Goal: Task Accomplishment & Management: Manage account settings

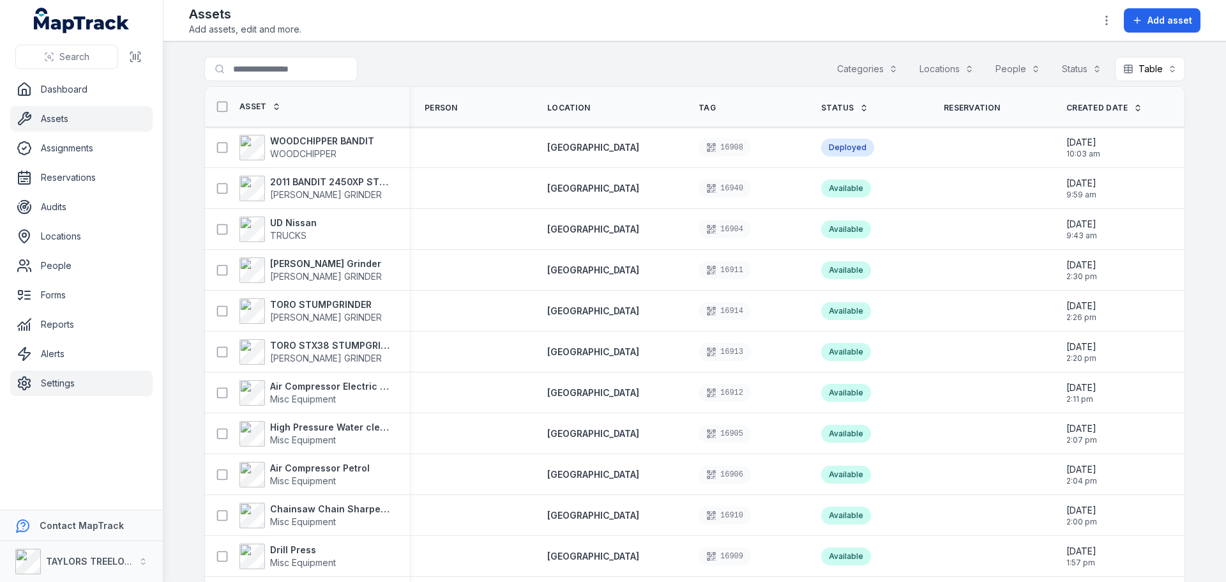
click at [45, 386] on link "Settings" at bounding box center [81, 383] width 142 height 26
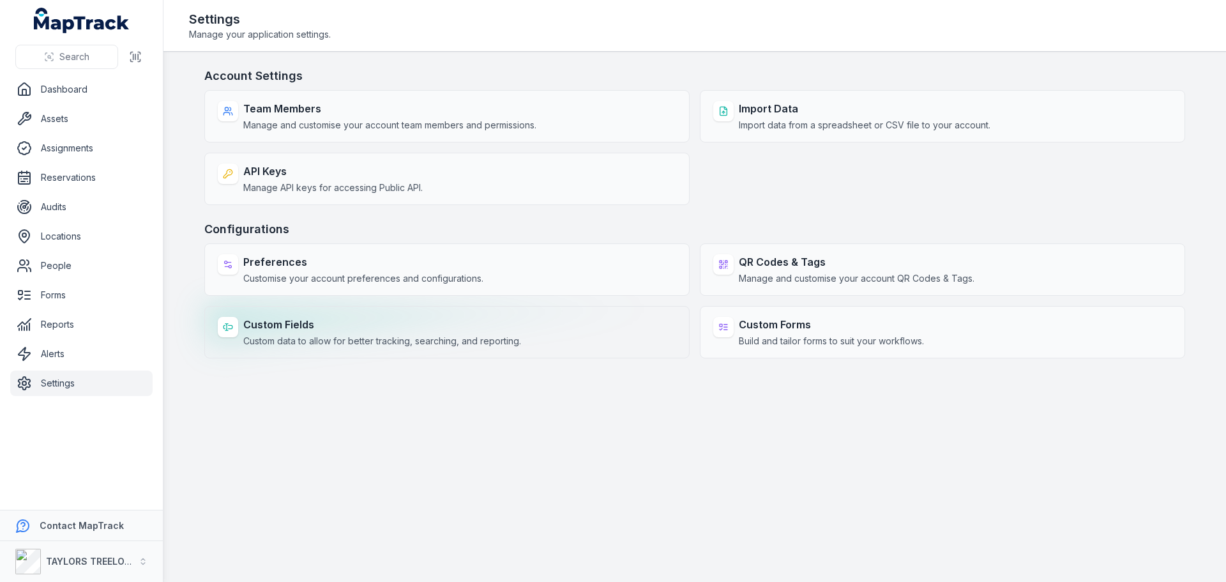
click at [302, 321] on strong "Custom Fields" at bounding box center [382, 324] width 278 height 15
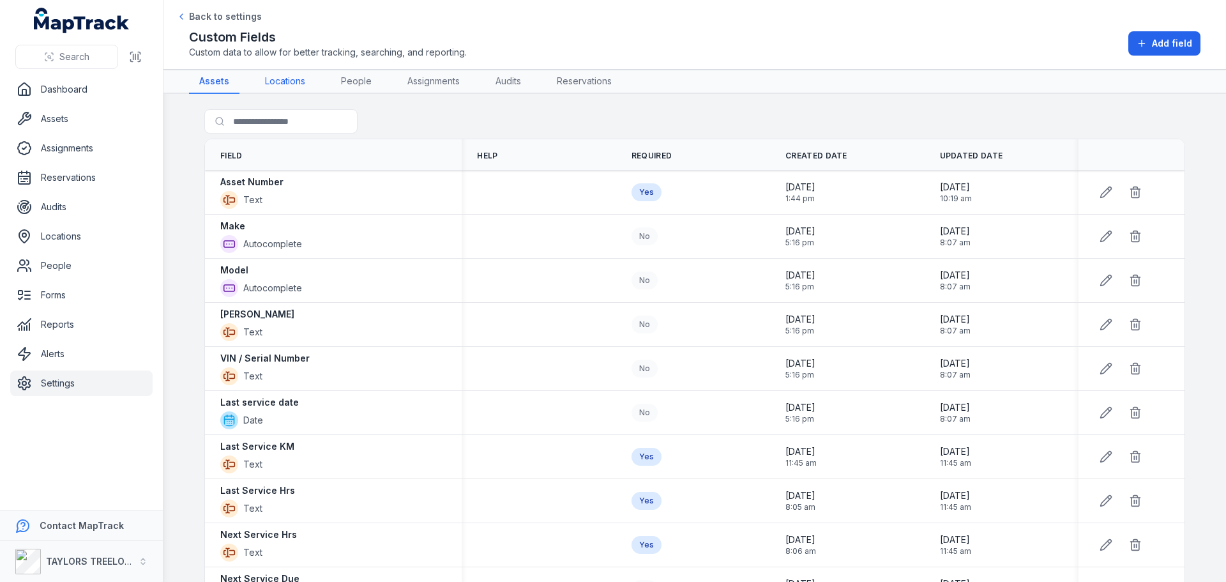
click at [288, 80] on link "Locations" at bounding box center [285, 82] width 61 height 24
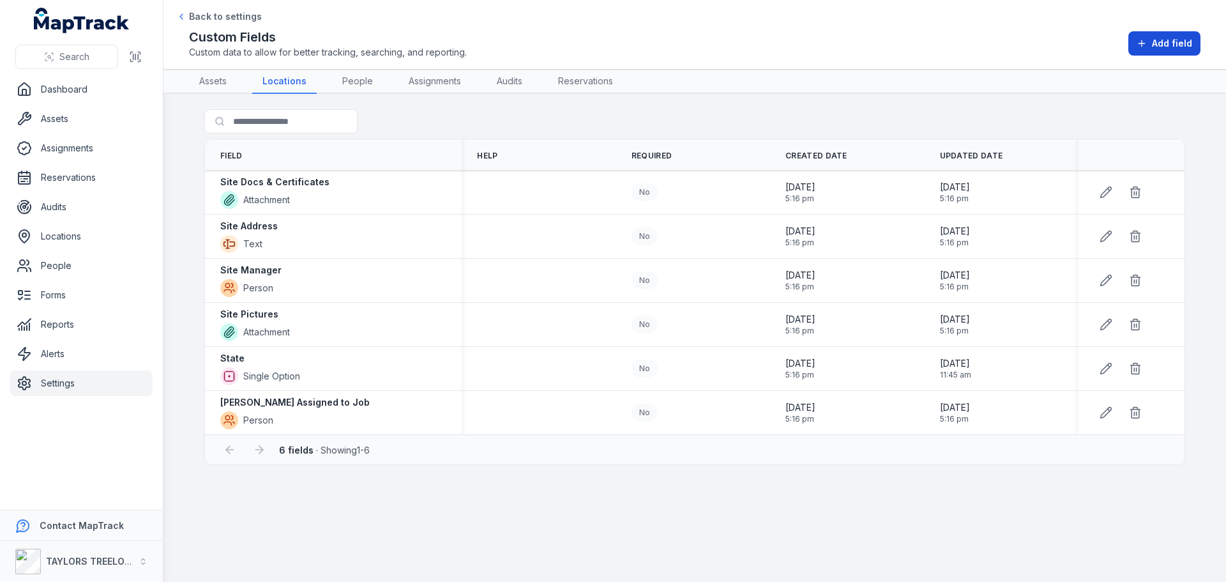
click at [1148, 43] on button "Add field" at bounding box center [1164, 43] width 72 height 24
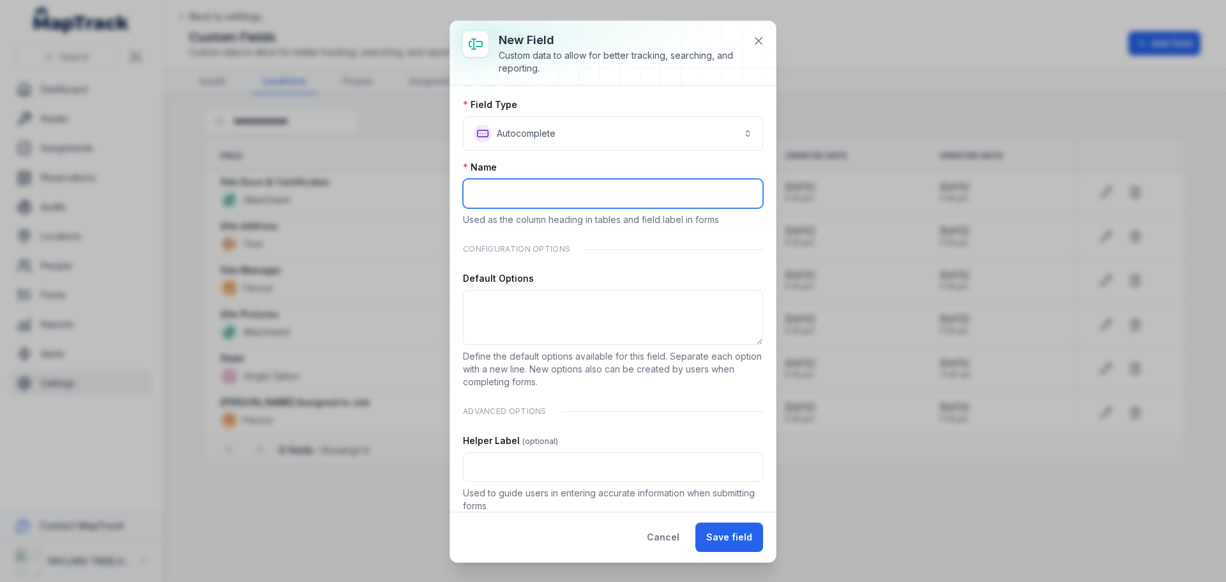
click at [521, 197] on input ":rp2:-form-item-label" at bounding box center [613, 193] width 300 height 29
type input "**********"
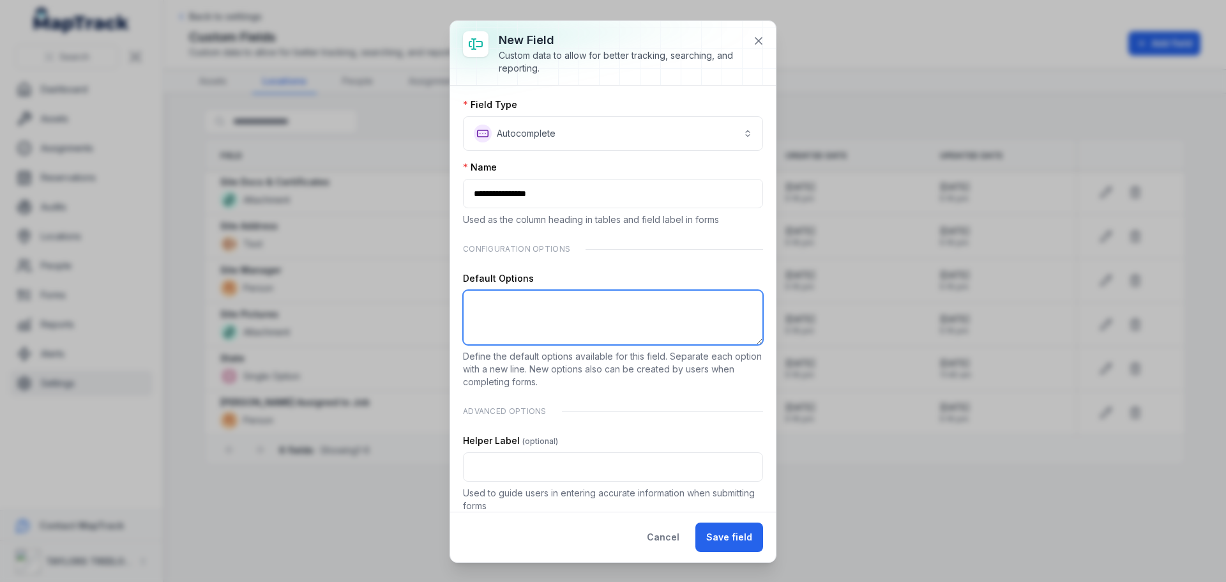
click at [666, 311] on textarea ":rp3:-form-item-label" at bounding box center [613, 317] width 300 height 55
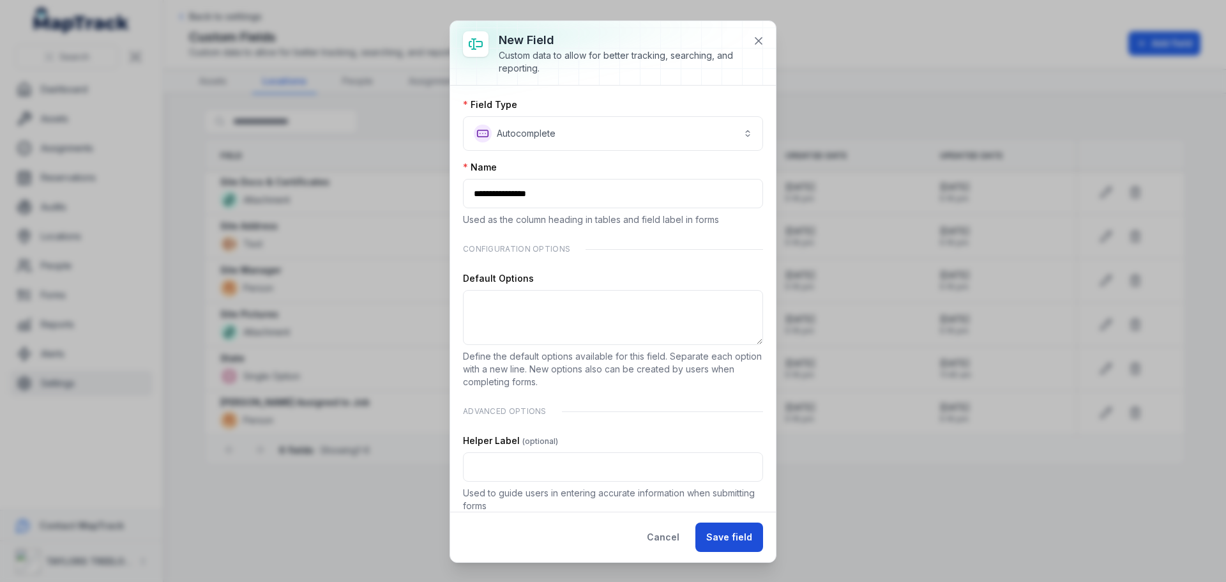
click at [734, 542] on button "Save field" at bounding box center [729, 536] width 68 height 29
